Goal: Task Accomplishment & Management: Manage account settings

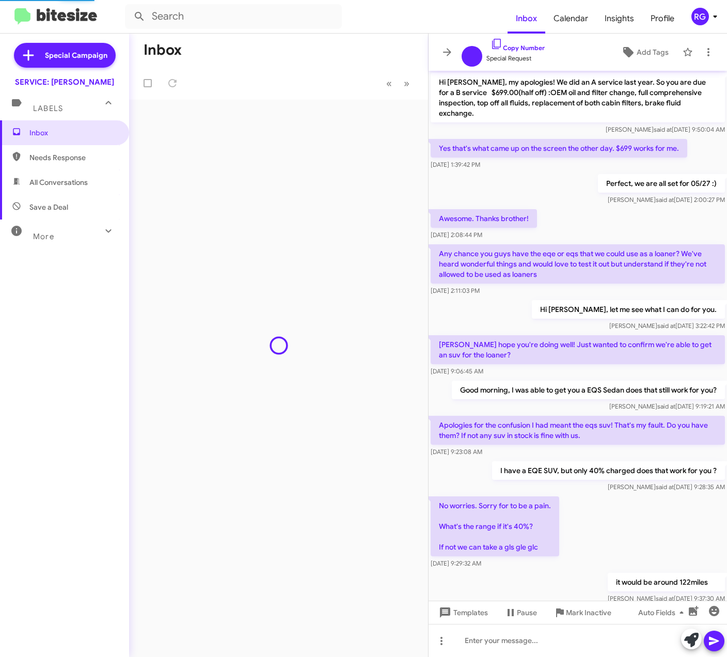
scroll to position [337, 0]
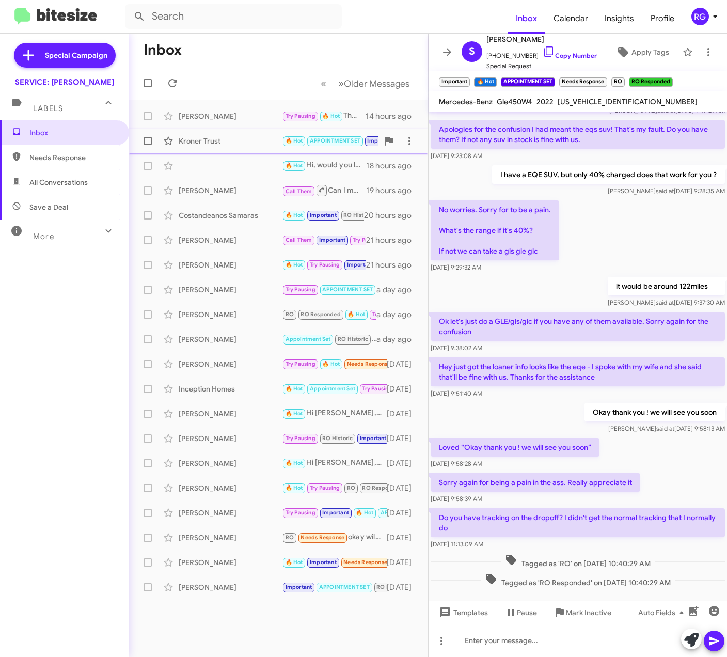
click at [268, 152] on span "Kroner Trust 🔥 Hot APPOINTMENT SET Important Unfinished Hello, I am unable to s…" at bounding box center [278, 141] width 299 height 25
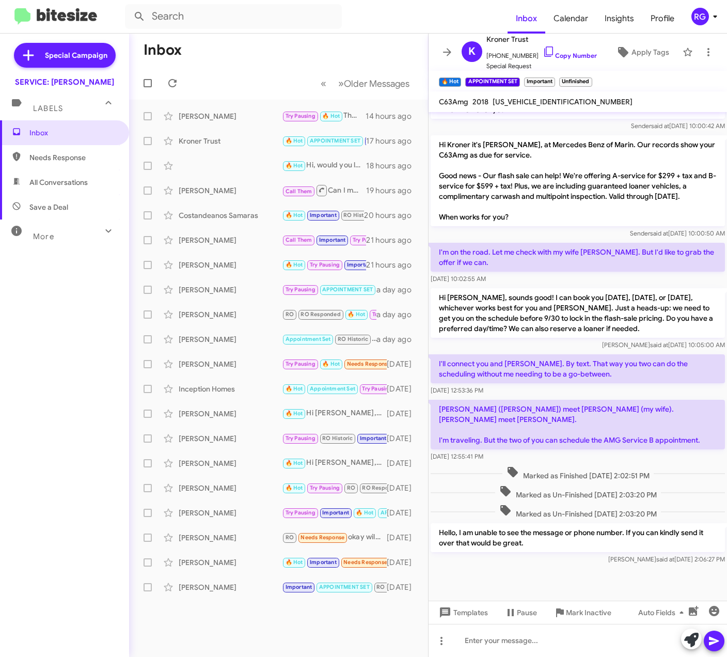
scroll to position [461, 0]
click at [670, 153] on p "Hi Kroner it's [PERSON_NAME], at Mercedes Benz of Marin. Our records show your …" at bounding box center [577, 180] width 294 height 91
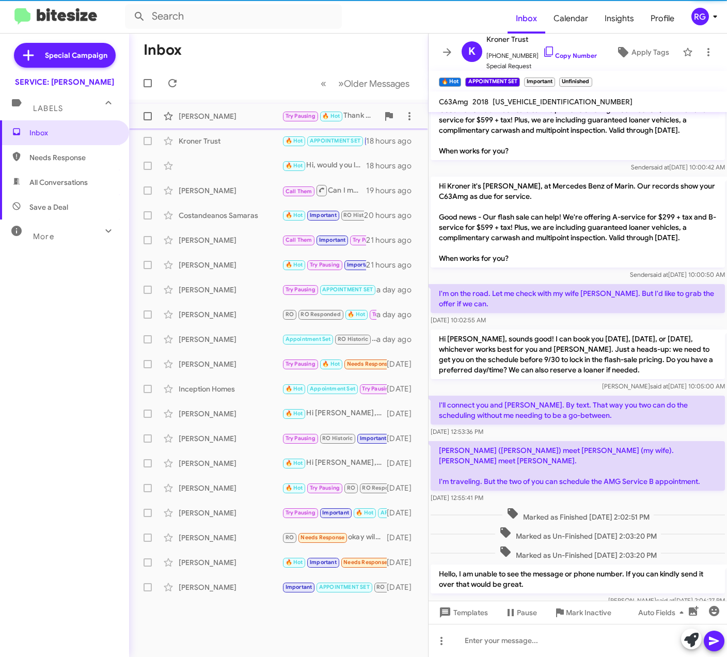
click at [254, 116] on div "[PERSON_NAME]" at bounding box center [230, 116] width 103 height 10
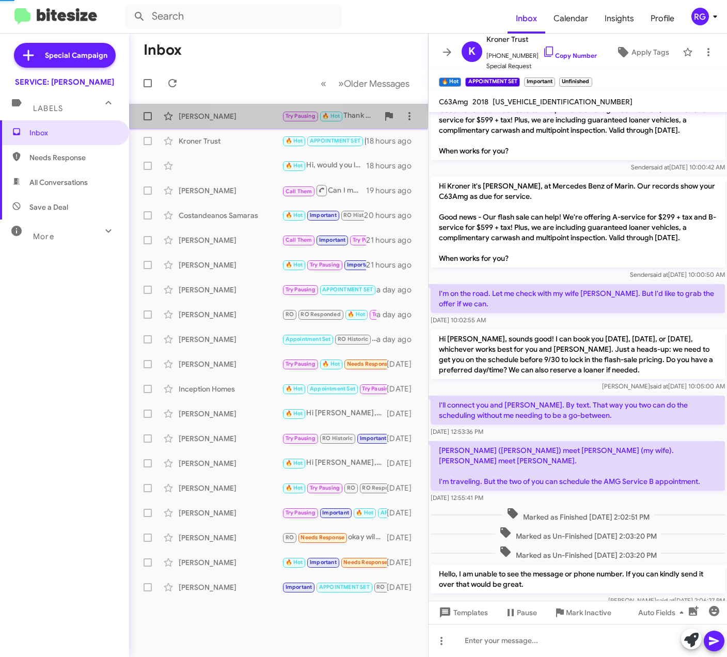
scroll to position [335, 0]
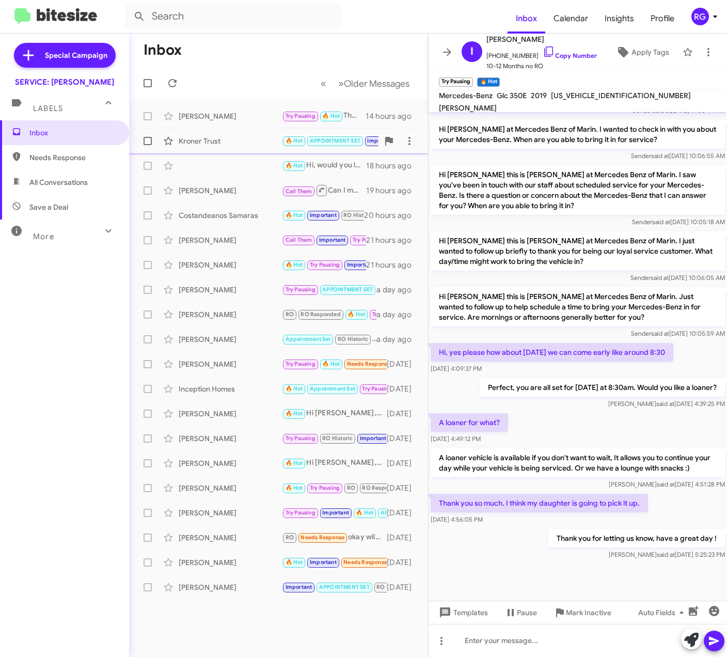
click at [248, 132] on div "Kroner Trust 🔥 Hot APPOINTMENT SET Important Unfinished Hello, I am unable to s…" at bounding box center [278, 141] width 282 height 21
